Goal: Navigation & Orientation: Find specific page/section

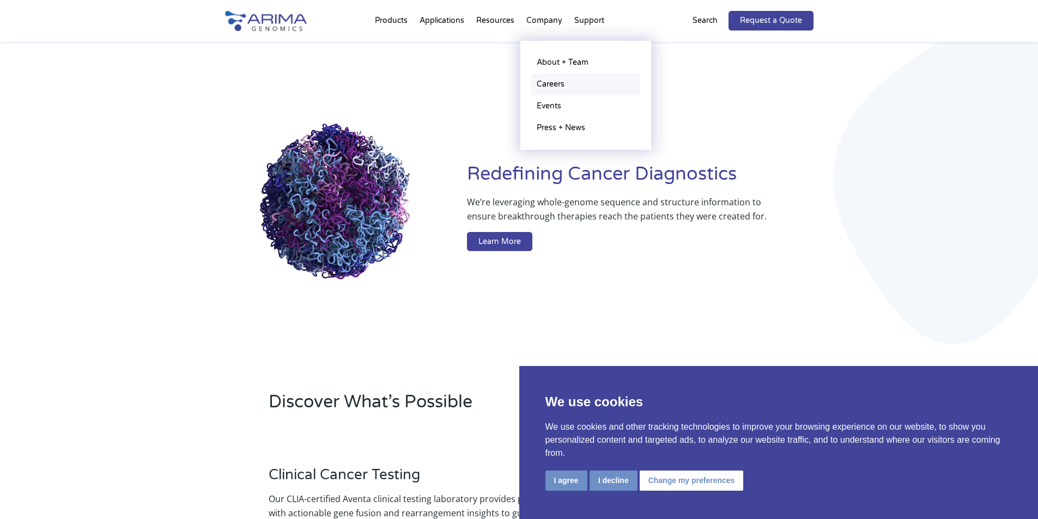
click at [561, 83] on link "Careers" at bounding box center [585, 85] width 109 height 22
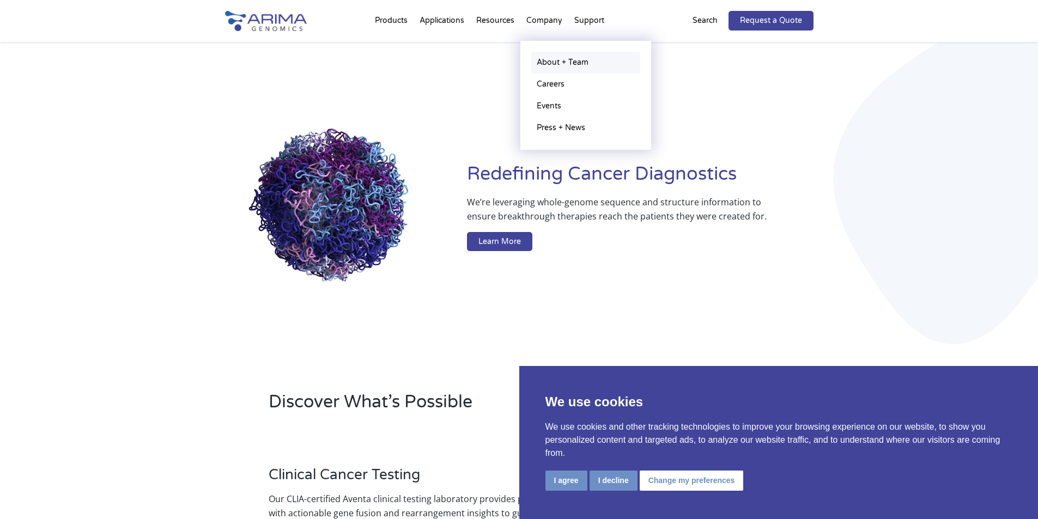
click at [583, 64] on link "About + Team" at bounding box center [585, 63] width 109 height 22
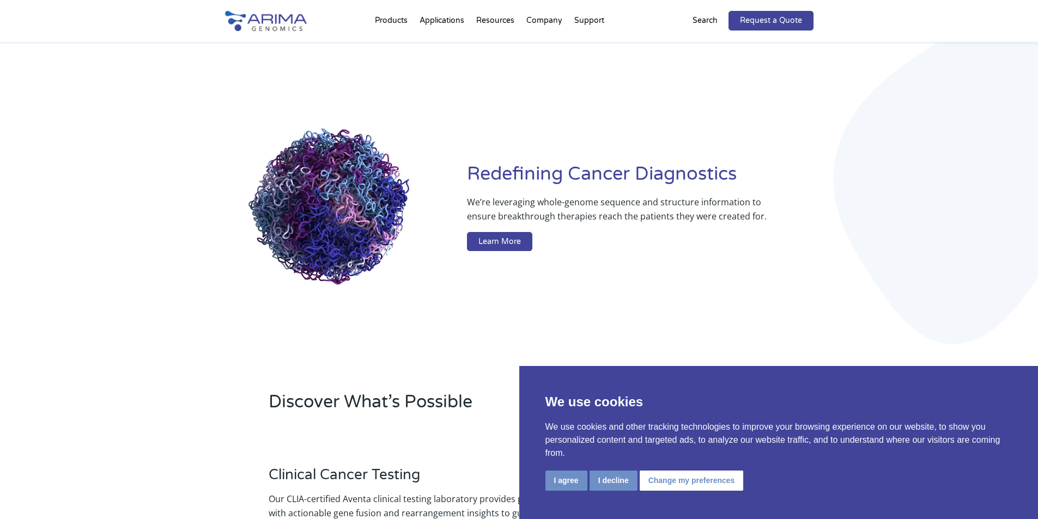
scroll to position [2517, 0]
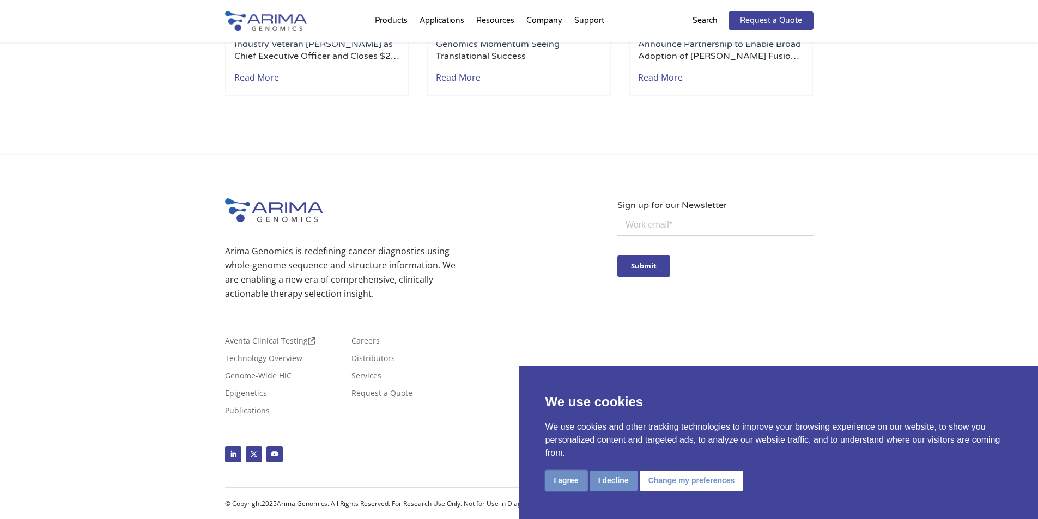
click at [559, 415] on button "I agree" at bounding box center [567, 481] width 42 height 20
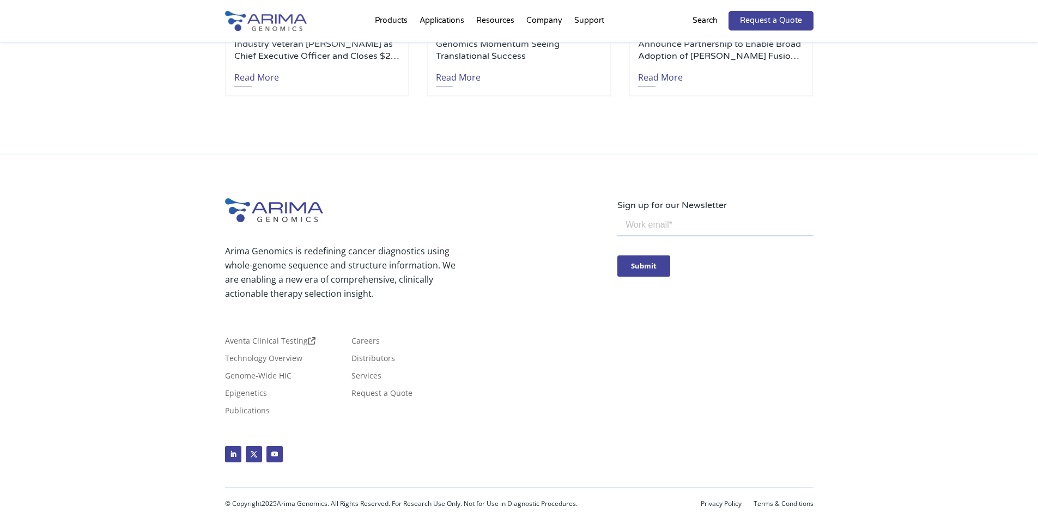
click at [711, 415] on div "© Copyright 2025 Arima Genomics. All Rights Reserved. For Research Use Only. No…" at bounding box center [519, 504] width 589 height 20
click at [713, 415] on div "© Copyright 2025 Arima Genomics. All Rights Reserved. For Research Use Only. No…" at bounding box center [519, 504] width 589 height 20
click at [713, 415] on link "Privacy Policy" at bounding box center [721, 504] width 41 height 8
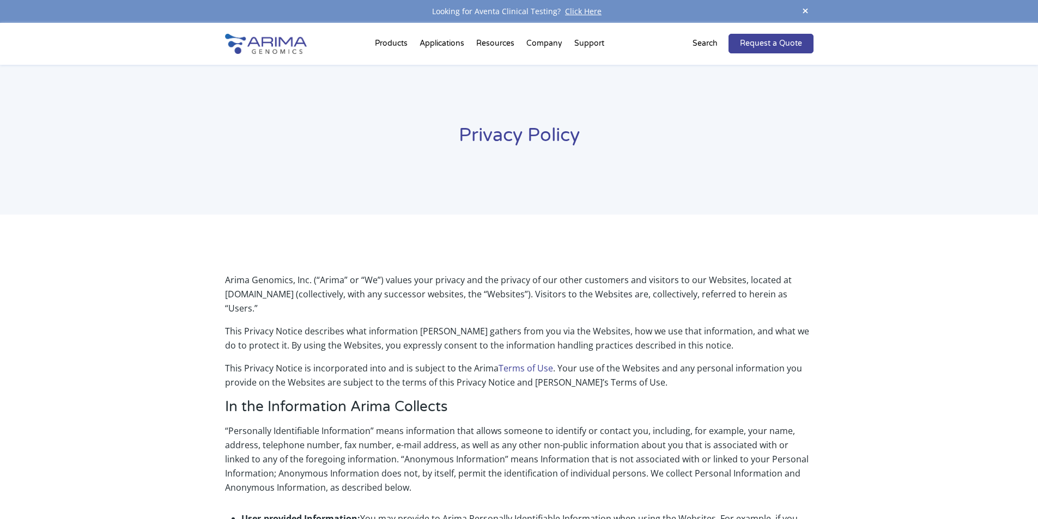
scroll to position [1645, 0]
